Goal: Task Accomplishment & Management: Use online tool/utility

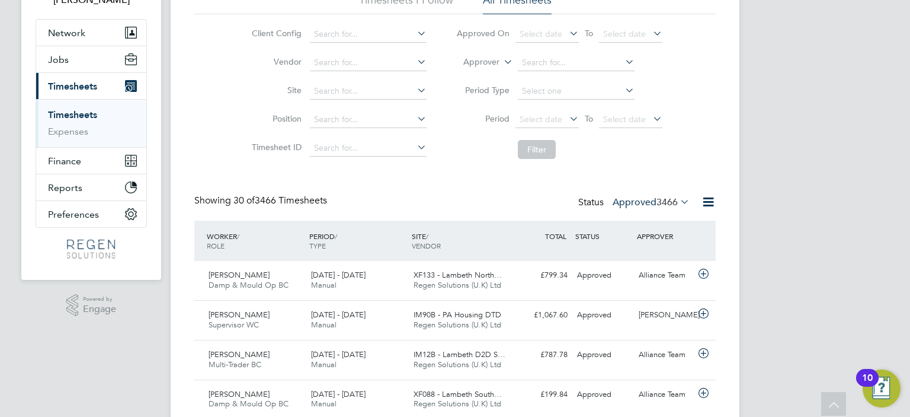
click at [662, 206] on span "3466" at bounding box center [667, 202] width 21 height 12
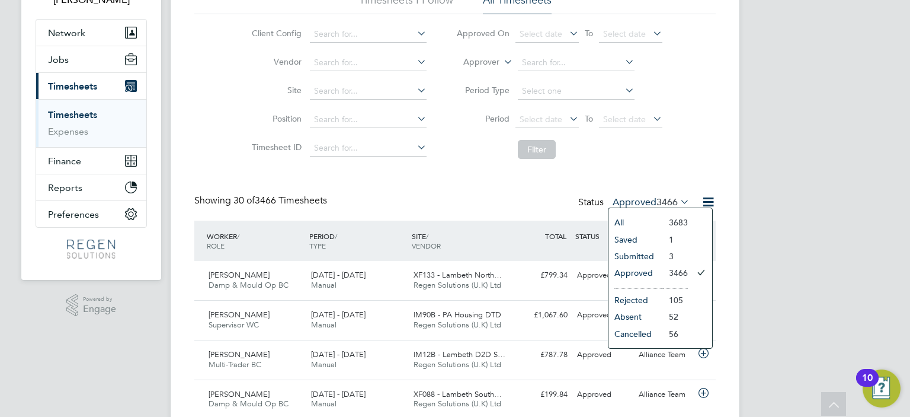
click at [661, 267] on li "Approved" at bounding box center [636, 272] width 55 height 17
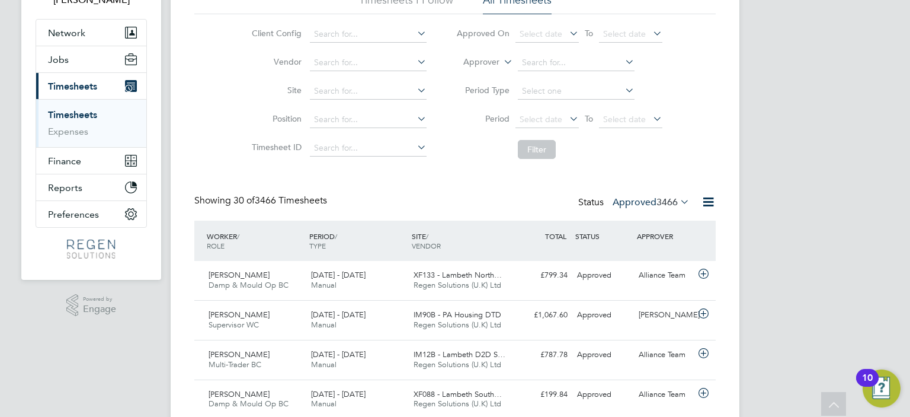
click at [662, 203] on span "3466" at bounding box center [667, 202] width 21 height 12
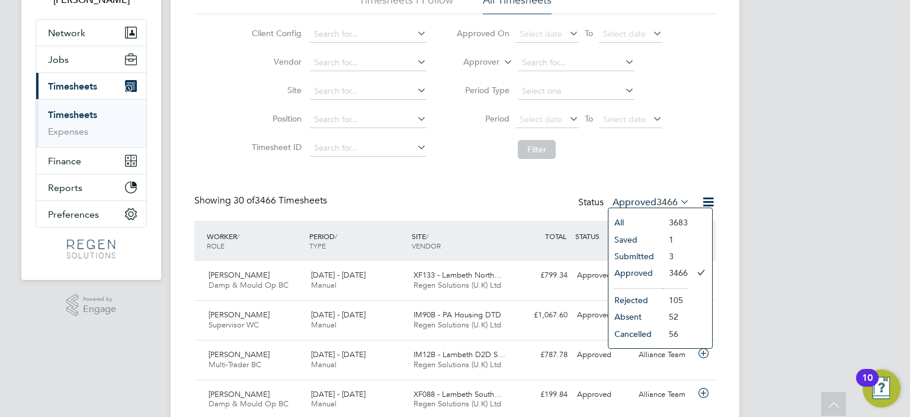
click at [658, 271] on li "Approved" at bounding box center [636, 272] width 55 height 17
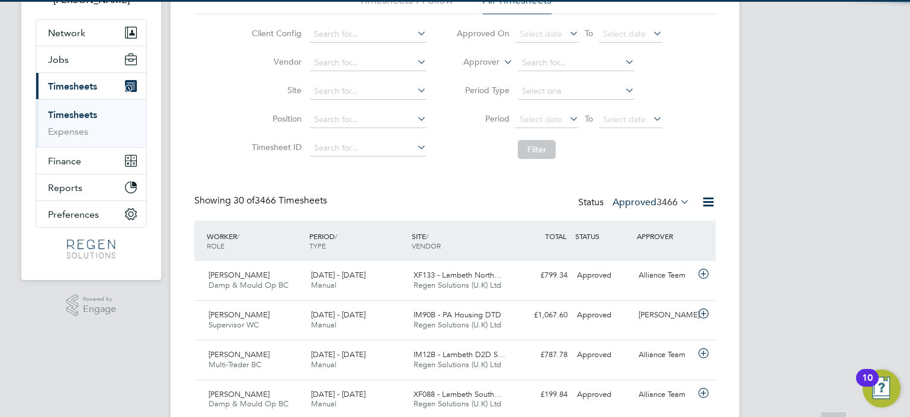
scroll to position [5, 6]
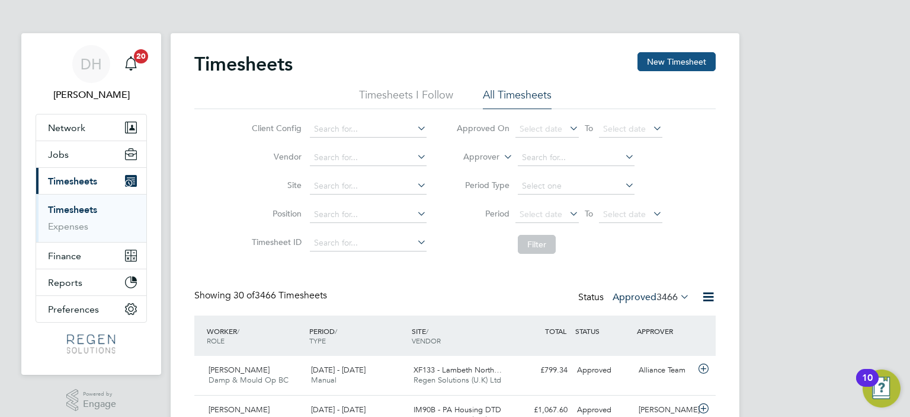
click at [692, 60] on button "New Timesheet" at bounding box center [677, 61] width 78 height 19
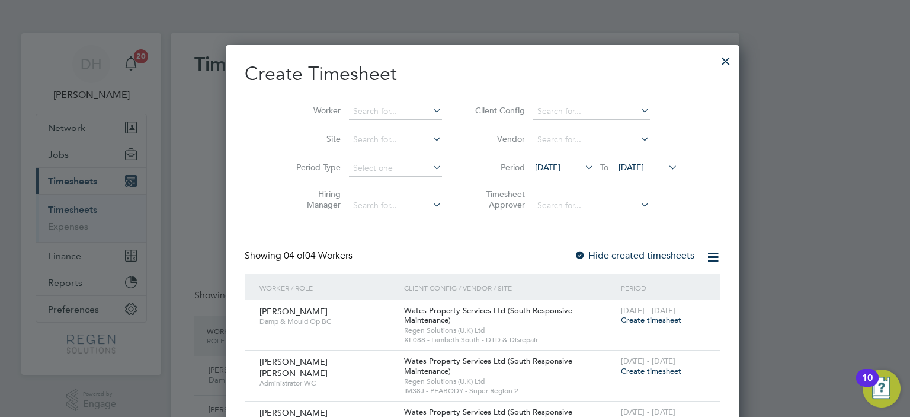
click at [715, 56] on div at bounding box center [725, 57] width 21 height 21
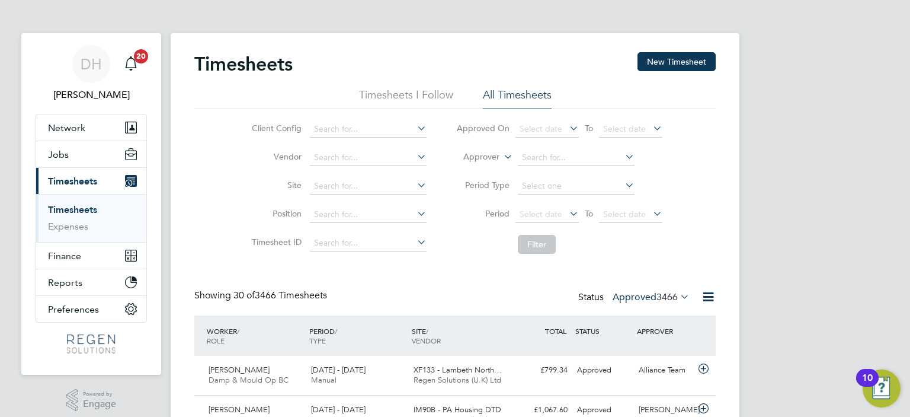
click at [657, 290] on div "Status Approved 3466" at bounding box center [635, 297] width 114 height 17
click at [653, 303] on div "Status Approved 3466" at bounding box center [635, 297] width 114 height 17
click at [648, 298] on label "Approved 3466" at bounding box center [651, 297] width 77 height 12
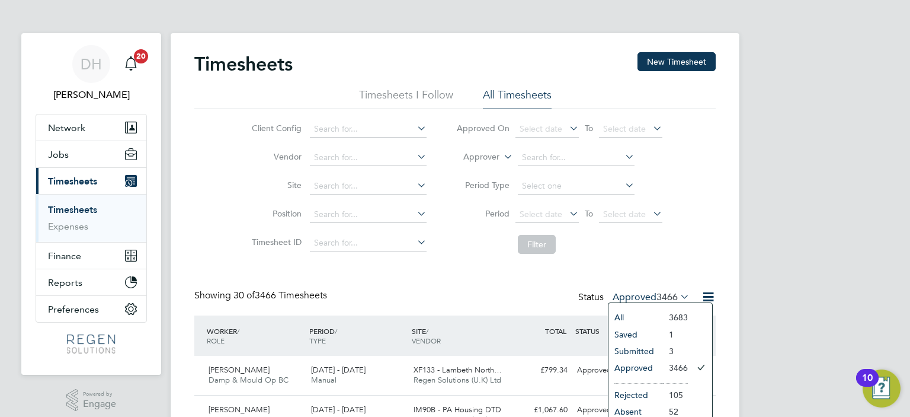
click at [654, 350] on li "Submitted" at bounding box center [636, 350] width 55 height 17
